Goal: Task Accomplishment & Management: Manage account settings

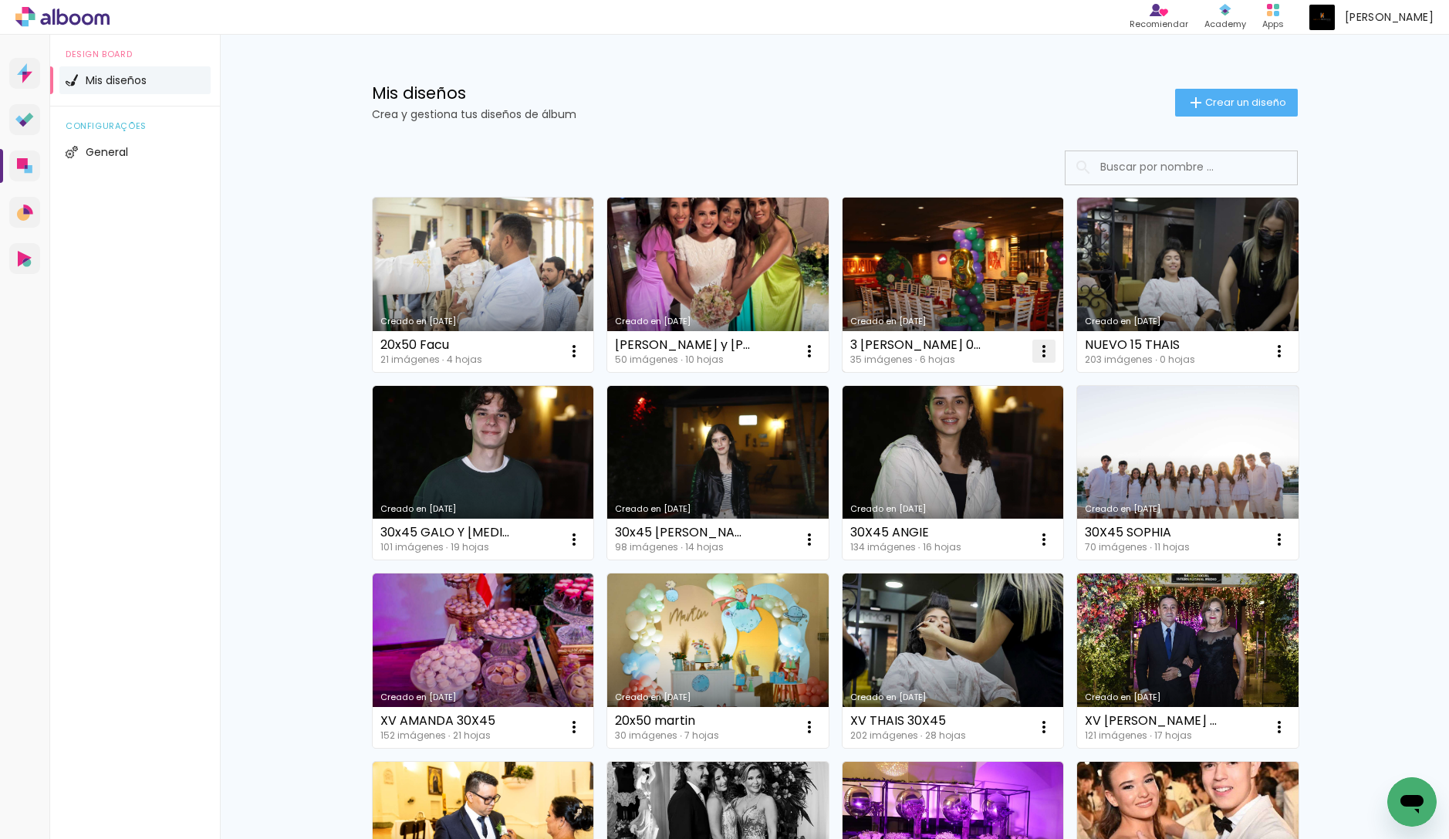
click at [1039, 349] on iron-icon at bounding box center [1044, 351] width 19 height 19
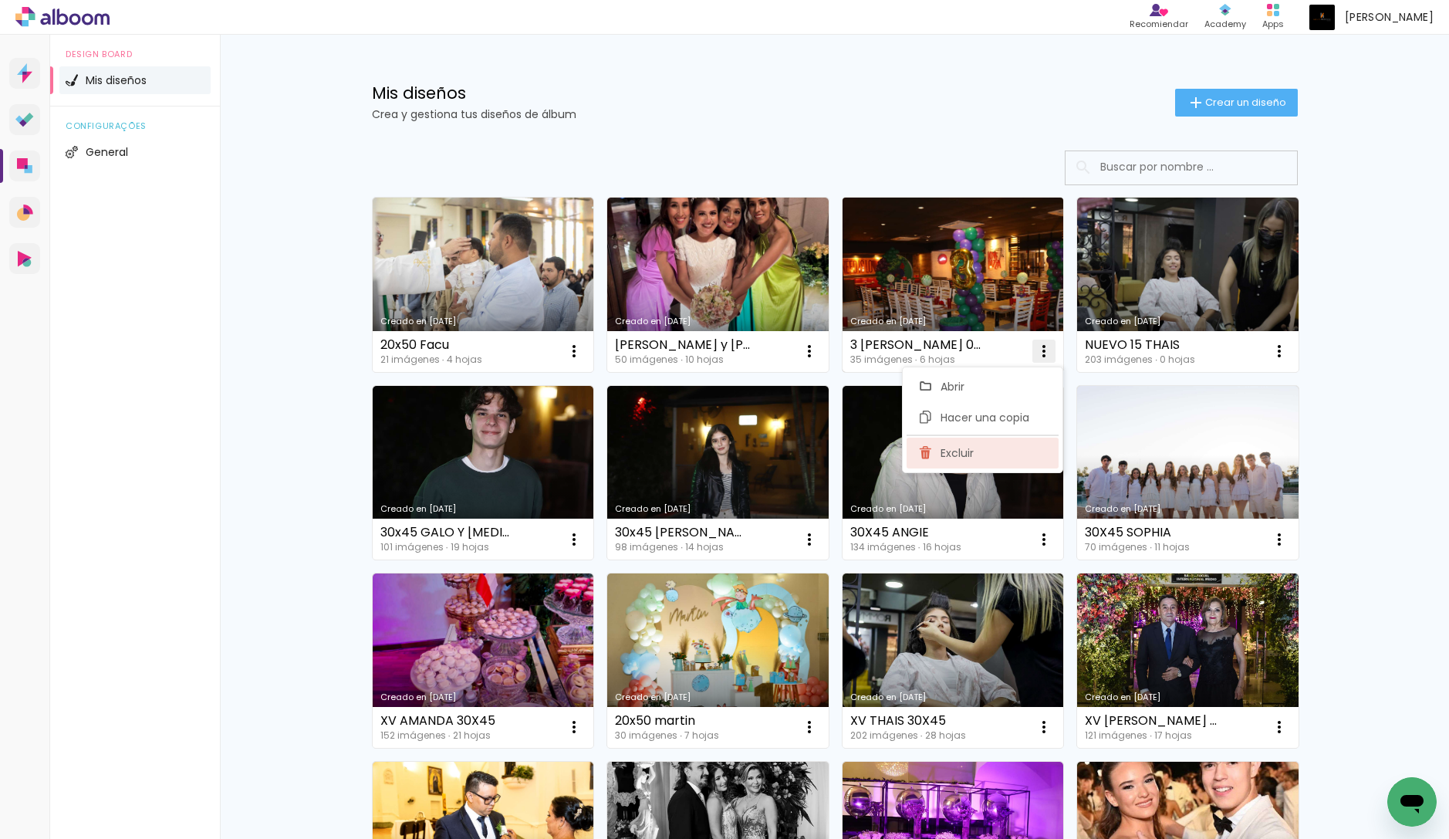
click at [979, 454] on paper-item "Excluir" at bounding box center [983, 452] width 152 height 31
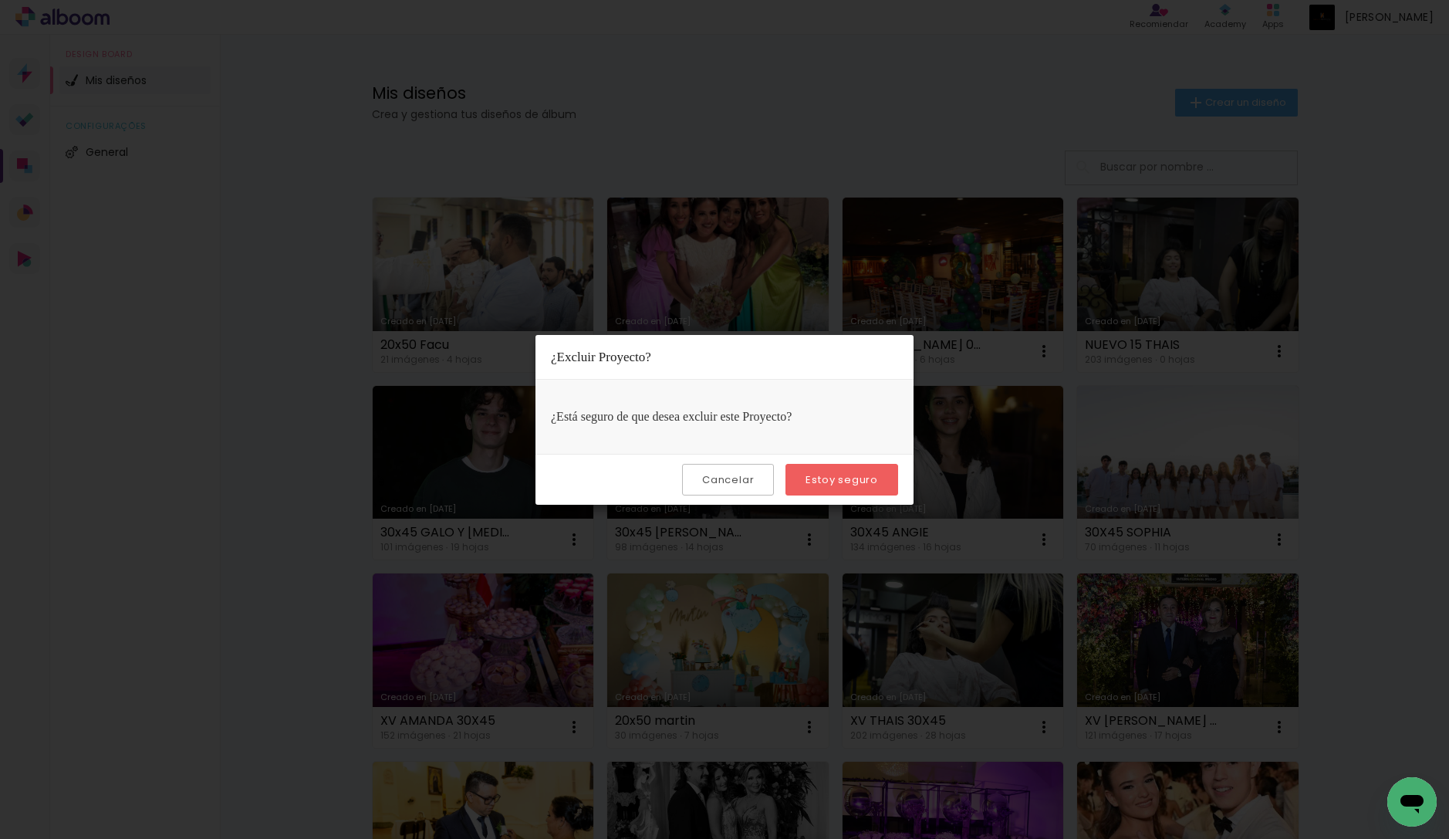
click at [0, 0] on slot "Estoy seguro" at bounding box center [0, 0] width 0 height 0
